Goal: Book appointment/travel/reservation

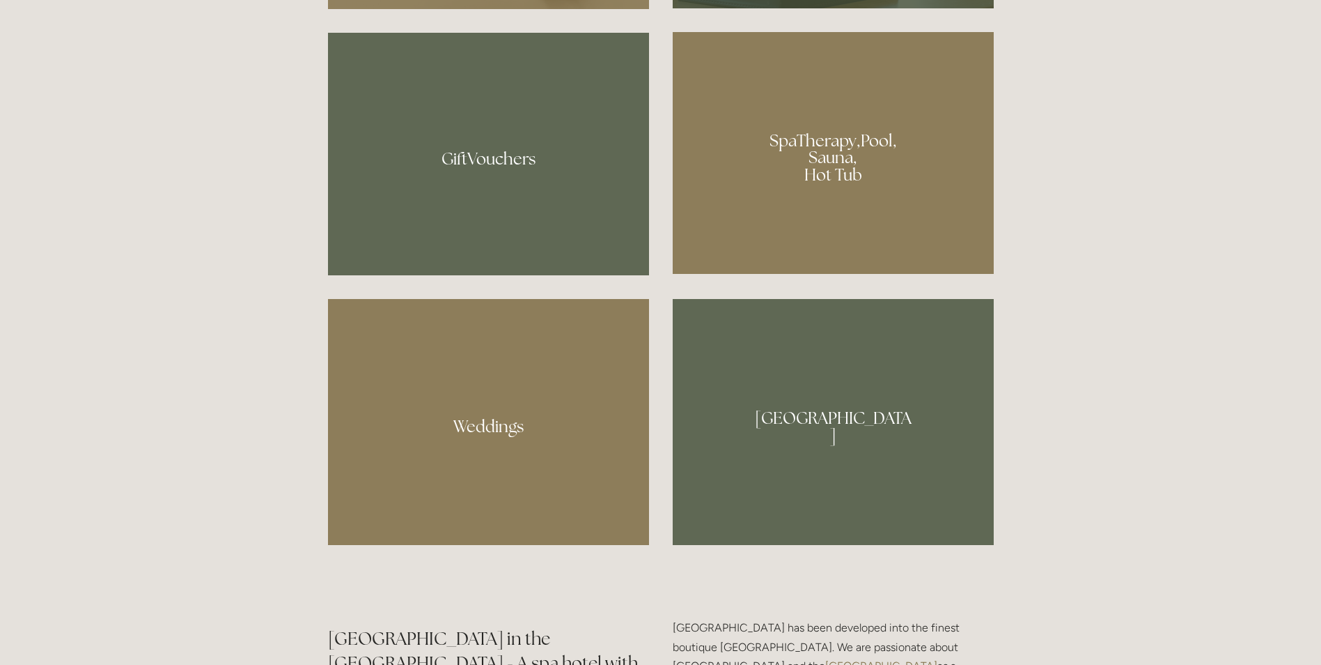
scroll to position [1218, 0]
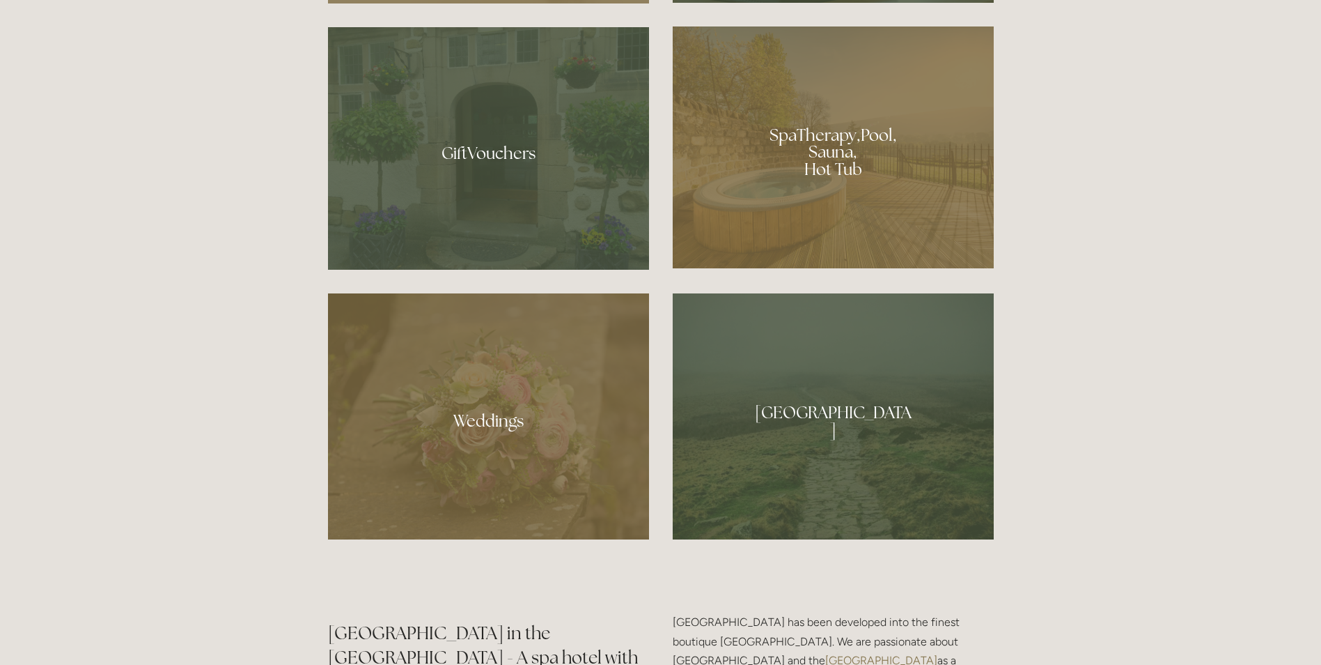
click at [826, 173] on div at bounding box center [833, 147] width 321 height 242
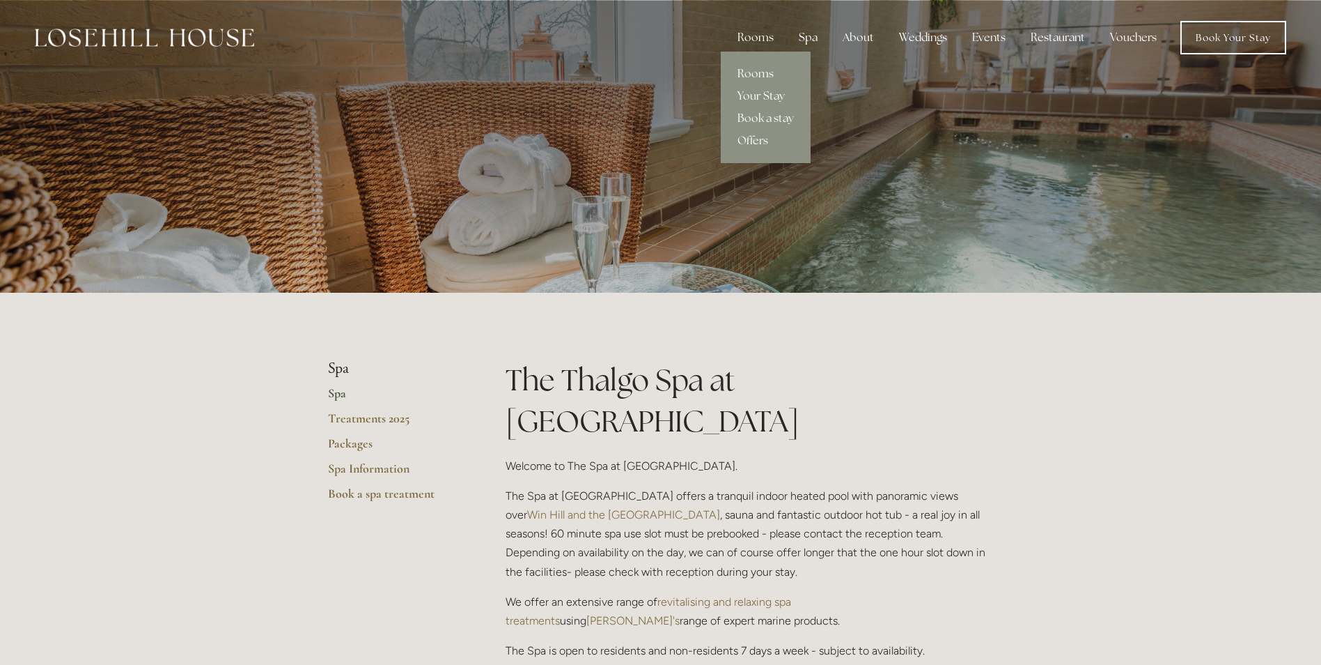
click at [763, 73] on link "Rooms" at bounding box center [766, 74] width 90 height 22
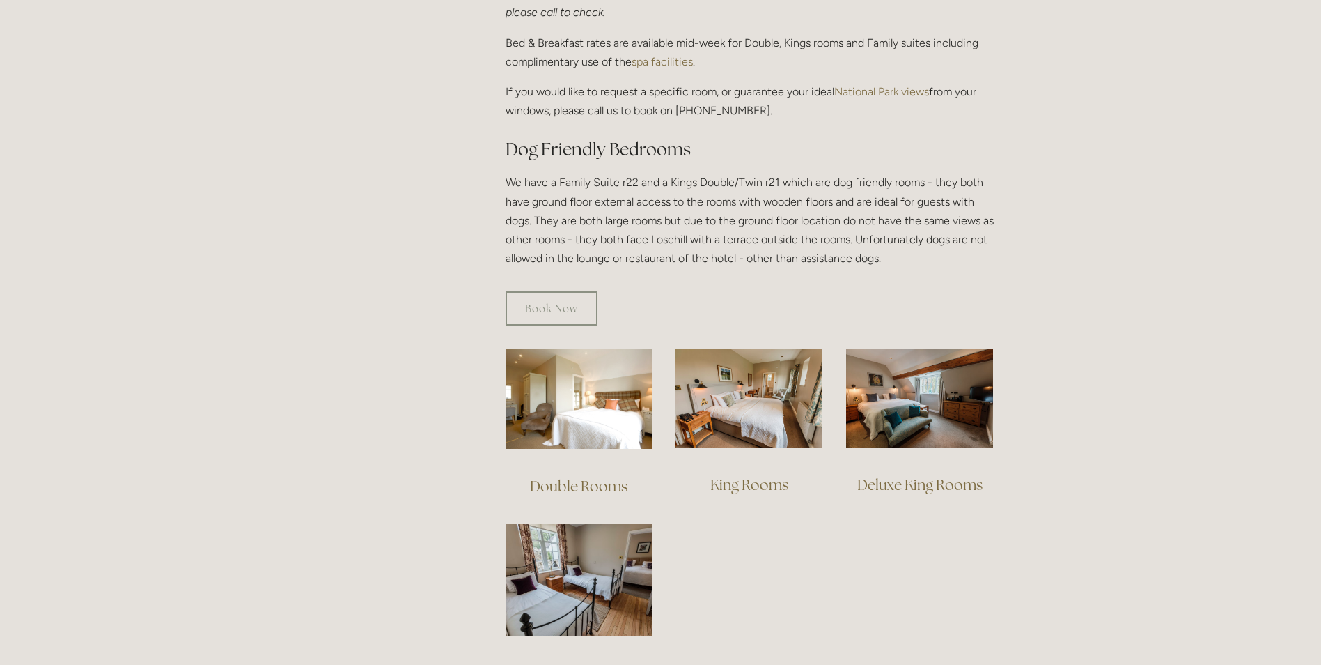
scroll to position [692, 0]
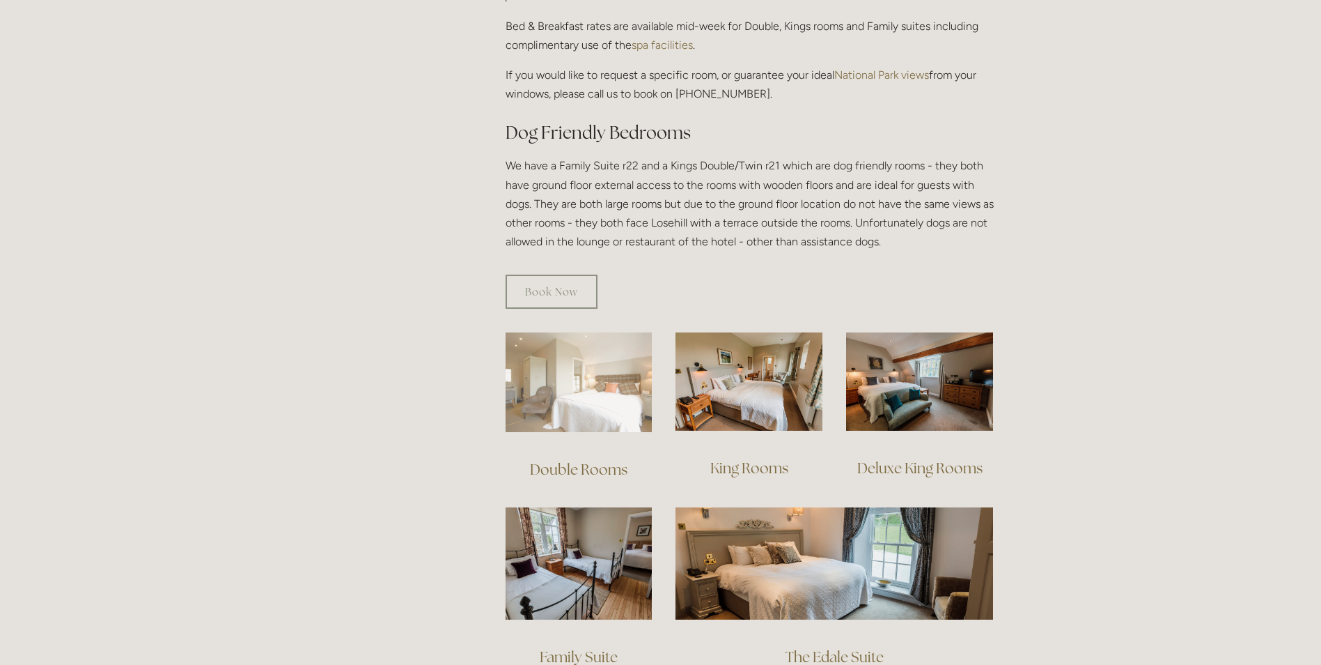
click at [593, 345] on img at bounding box center [579, 382] width 147 height 100
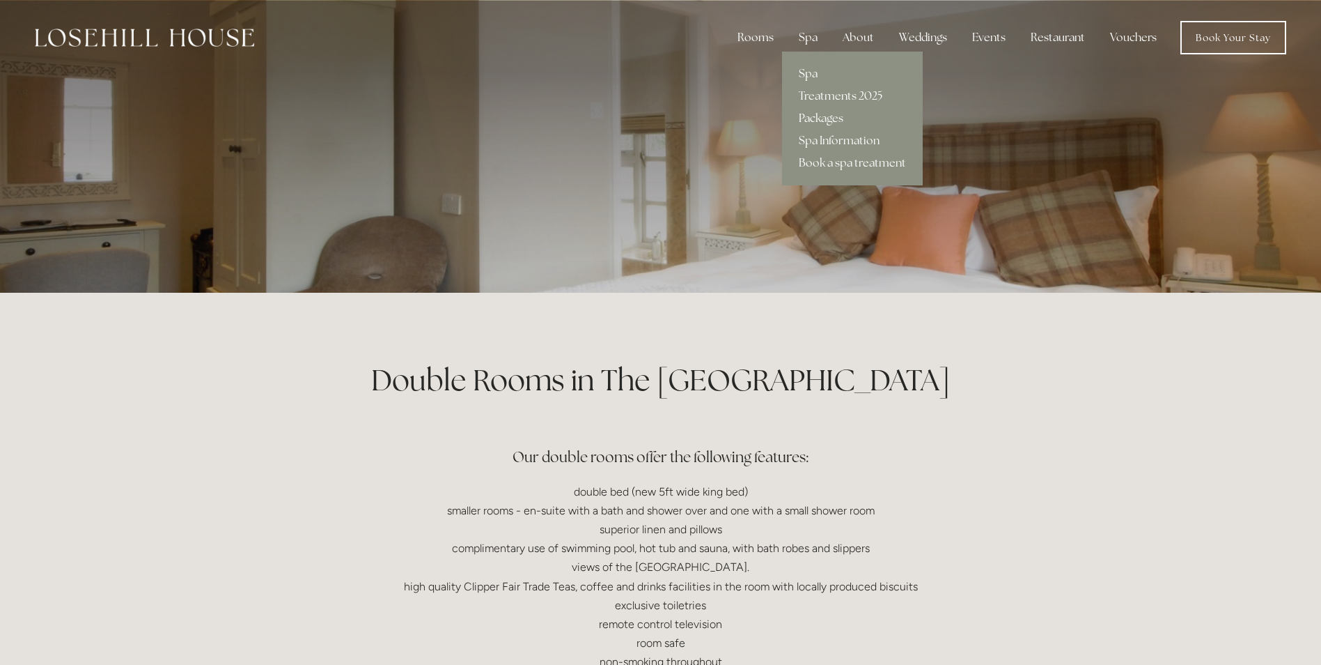
click at [812, 118] on link "Packages" at bounding box center [852, 118] width 141 height 22
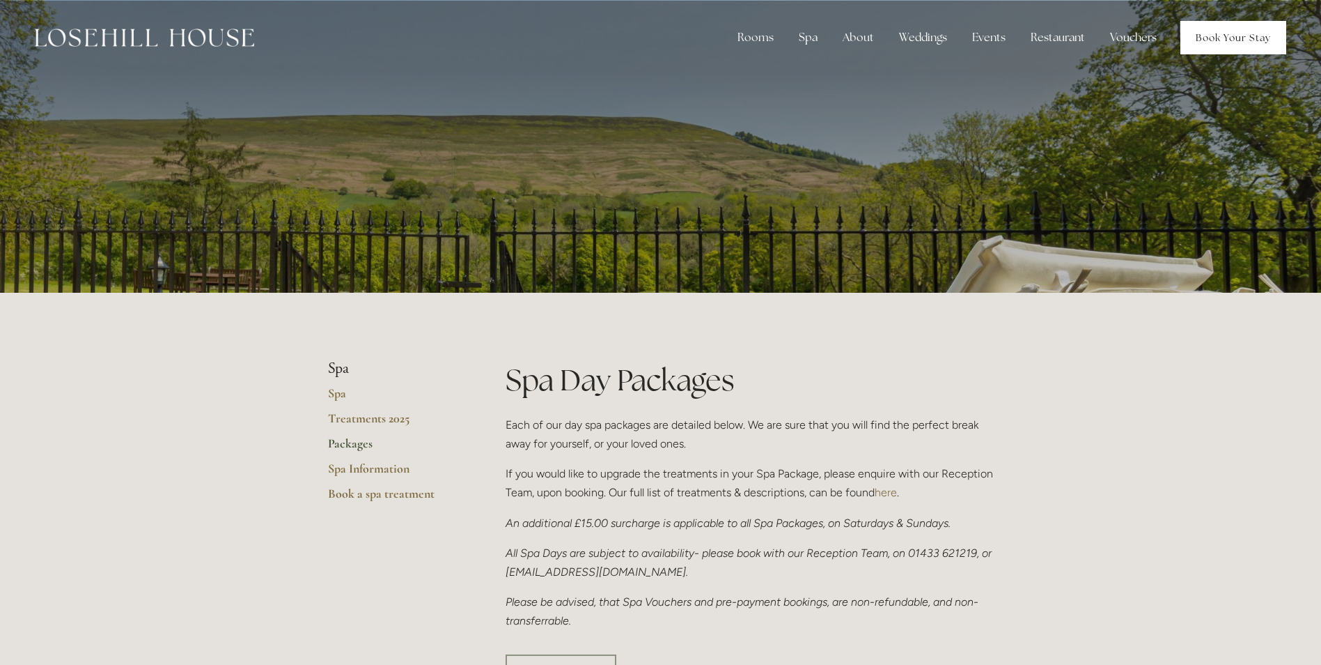
click at [1227, 42] on link "Book Your Stay" at bounding box center [1234, 37] width 106 height 33
